Goal: Information Seeking & Learning: Learn about a topic

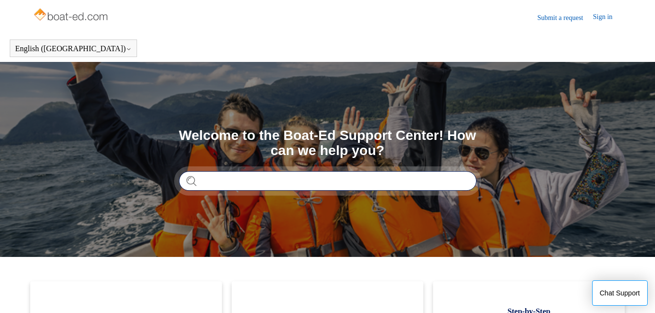
click at [223, 182] on input "Search" at bounding box center [327, 181] width 297 height 20
type input "**********"
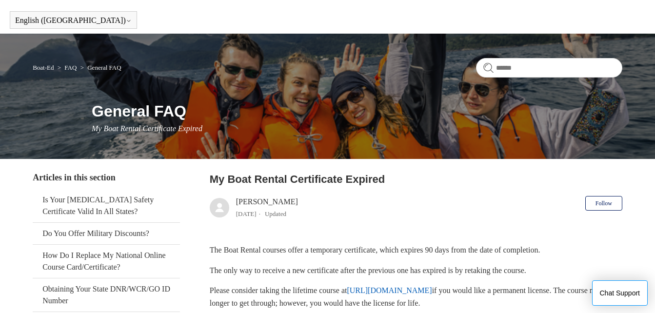
scroll to position [27, 0]
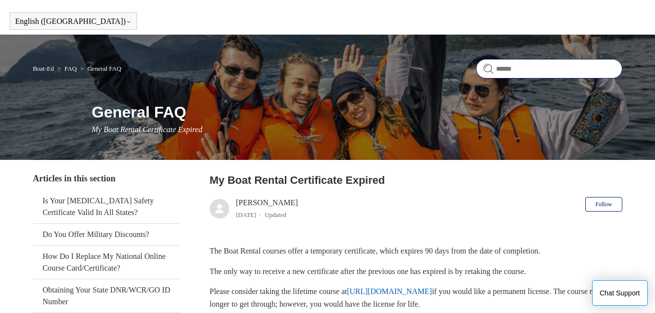
click at [535, 65] on input "Search" at bounding box center [549, 69] width 146 height 20
type input "**********"
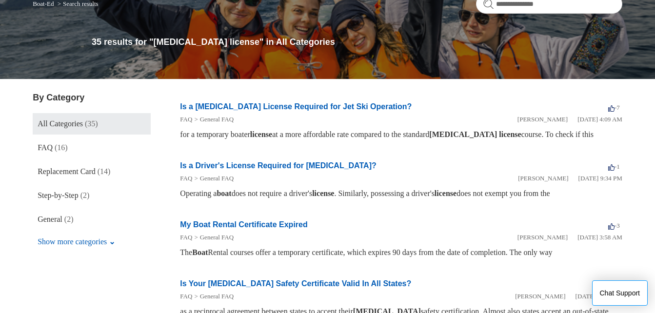
scroll to position [98, 0]
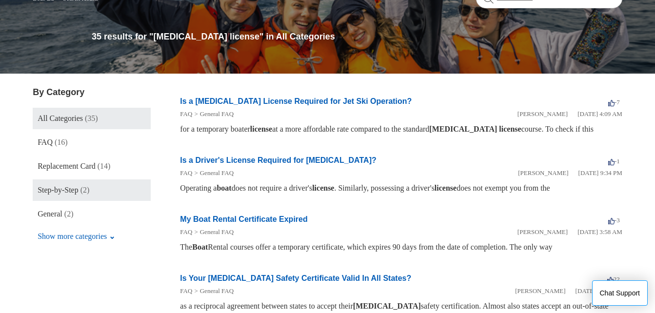
click at [69, 184] on link "Step-by-Step (2)" at bounding box center [92, 189] width 118 height 21
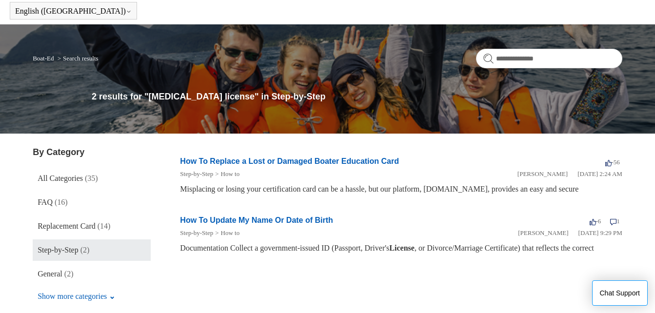
scroll to position [49, 0]
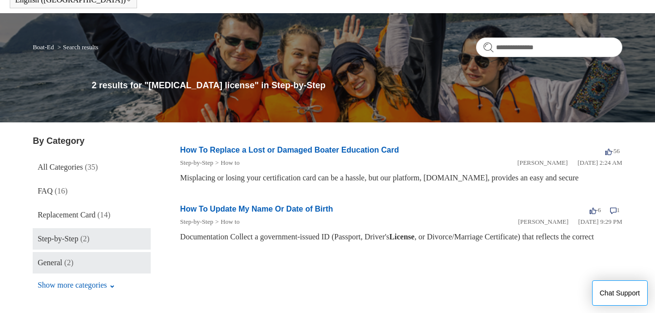
click at [62, 262] on span "General" at bounding box center [50, 262] width 25 height 8
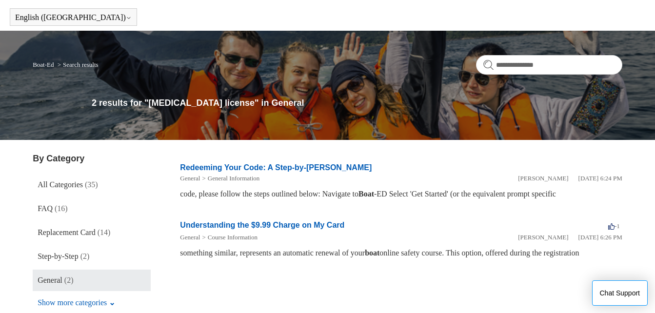
scroll to position [49, 0]
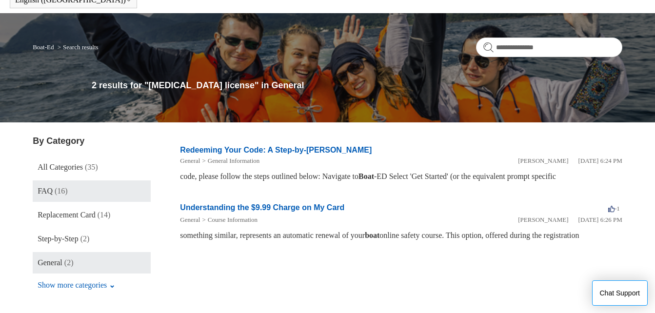
click at [47, 191] on span "FAQ" at bounding box center [45, 191] width 15 height 8
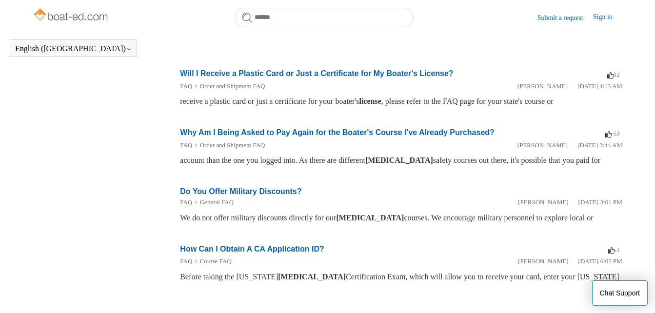
scroll to position [509, 0]
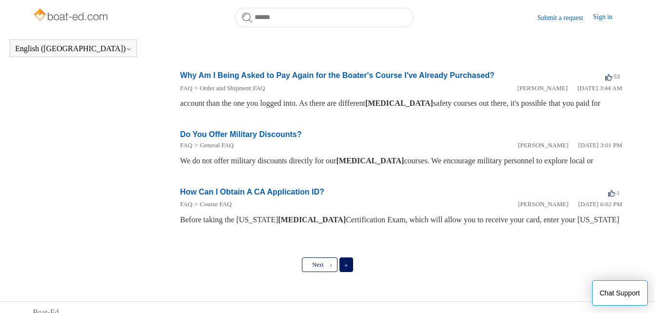
click at [347, 263] on span "»" at bounding box center [346, 264] width 3 height 7
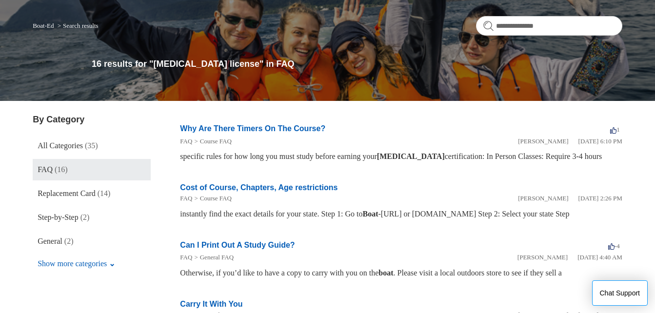
scroll to position [98, 0]
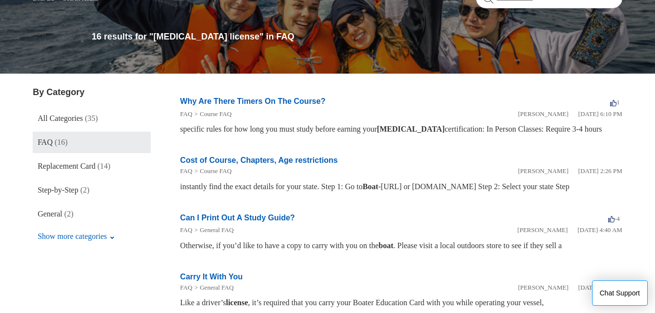
click at [214, 156] on link "Cost of Course, Chapters, Age restrictions" at bounding box center [259, 160] width 158 height 8
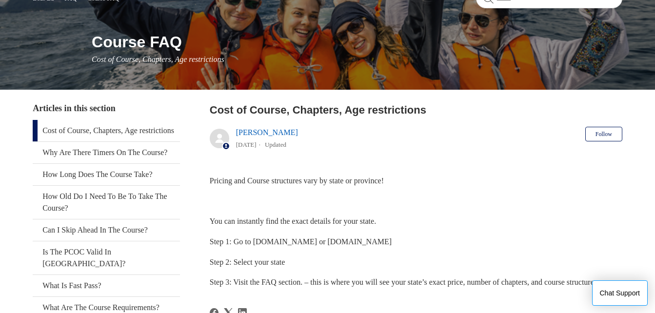
scroll to position [146, 0]
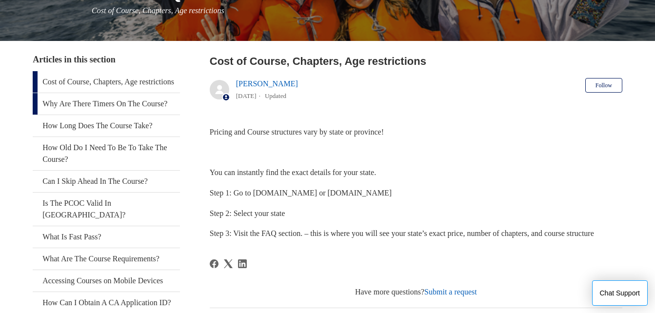
click at [112, 115] on link "Why Are There Timers On The Course?" at bounding box center [106, 103] width 147 height 21
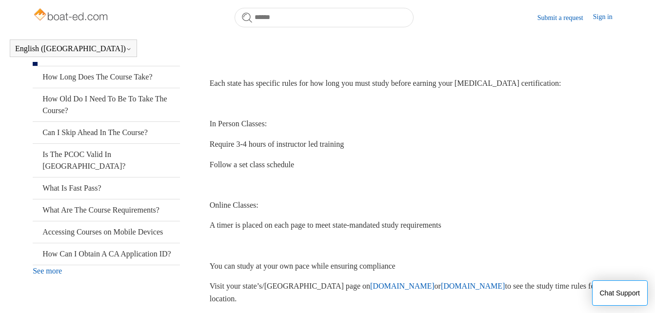
scroll to position [217, 0]
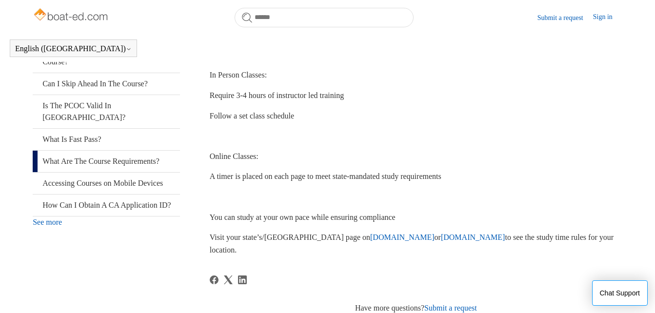
click at [113, 168] on link "What Are The Course Requirements?" at bounding box center [106, 161] width 147 height 21
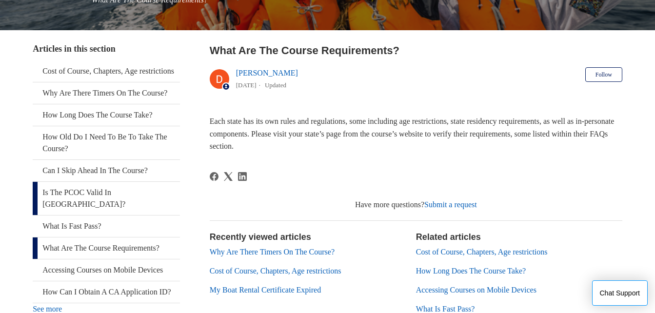
scroll to position [146, 0]
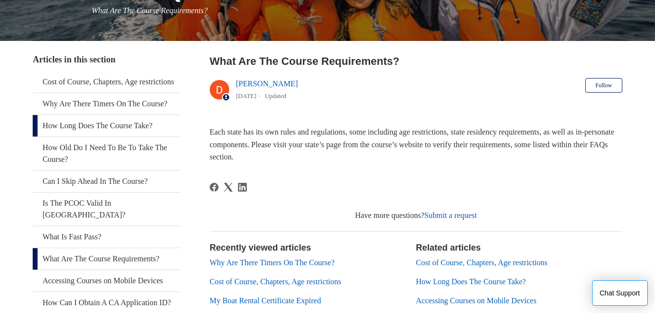
click at [130, 137] on link "How Long Does The Course Take?" at bounding box center [106, 125] width 147 height 21
